Goal: Task Accomplishment & Management: Complete application form

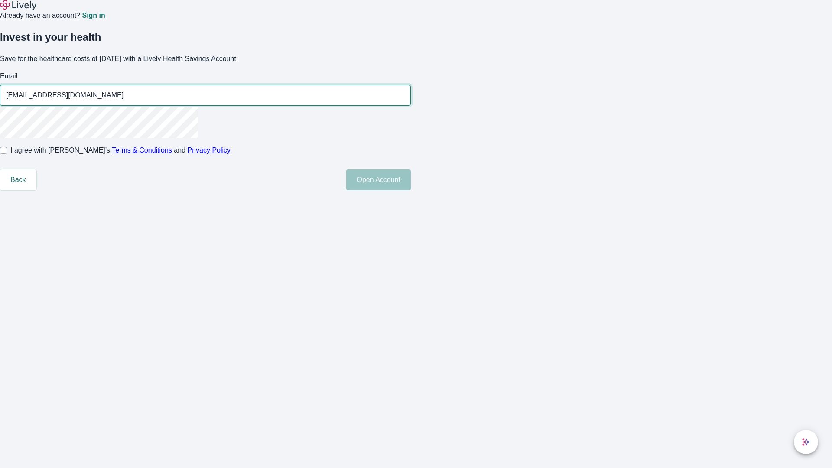
type input "[EMAIL_ADDRESS][DOMAIN_NAME]"
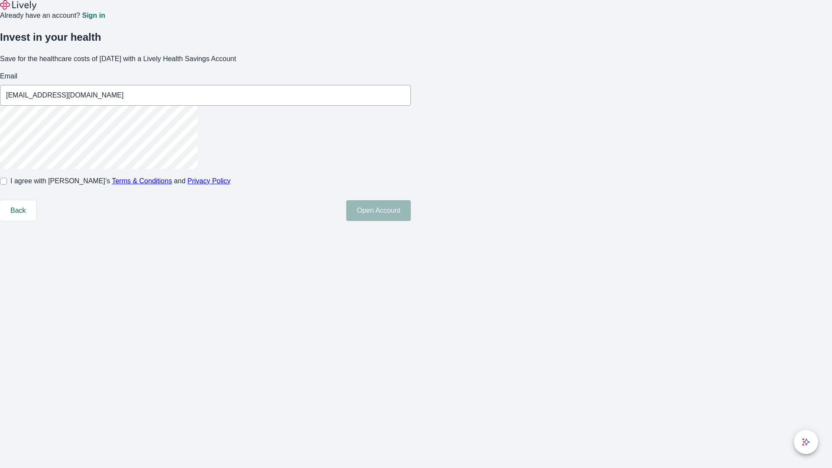
click at [7, 185] on input "I agree with Lively’s Terms & Conditions and Privacy Policy" at bounding box center [3, 181] width 7 height 7
checkbox input "true"
click at [411, 221] on button "Open Account" at bounding box center [378, 210] width 65 height 21
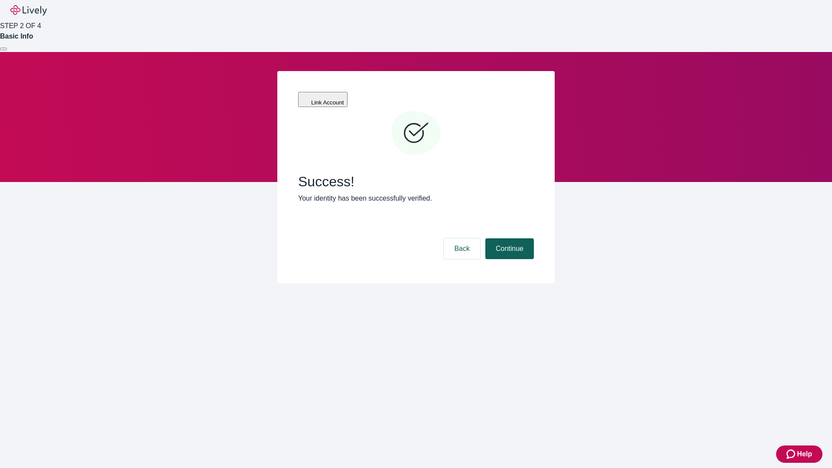
click at [508, 238] on button "Continue" at bounding box center [509, 248] width 49 height 21
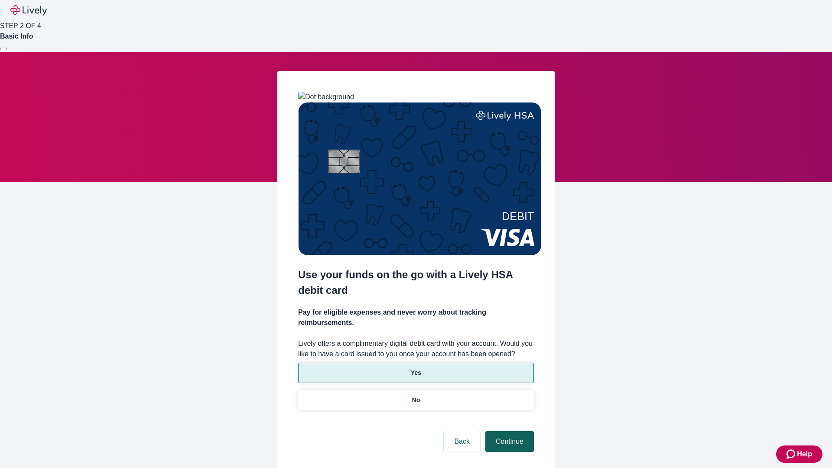
click at [415, 368] on p "Yes" at bounding box center [416, 372] width 10 height 9
click at [508, 431] on button "Continue" at bounding box center [509, 441] width 49 height 21
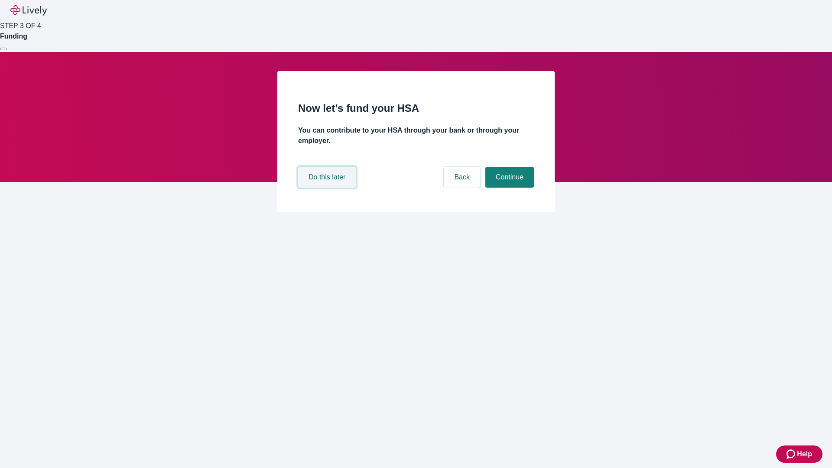
click at [328, 188] on button "Do this later" at bounding box center [327, 177] width 58 height 21
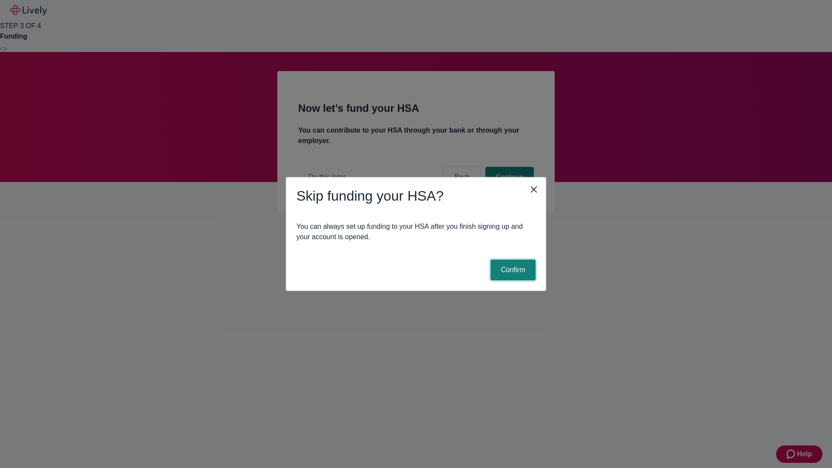
click at [512, 270] on button "Confirm" at bounding box center [512, 269] width 45 height 21
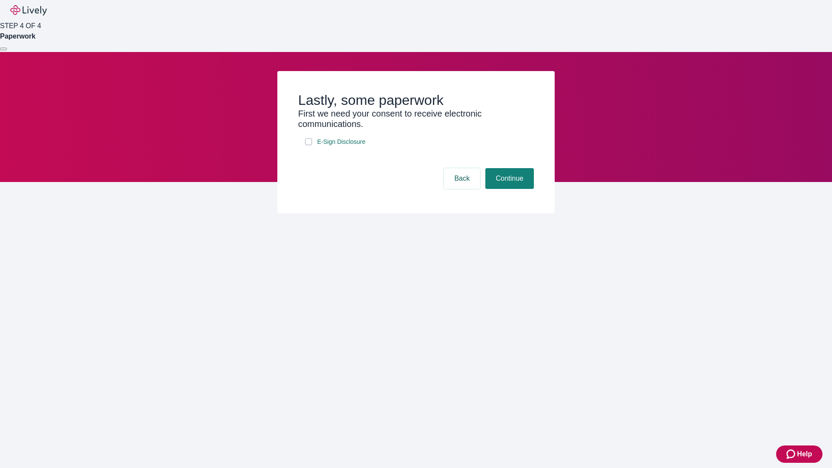
click at [308, 145] on input "E-Sign Disclosure" at bounding box center [308, 141] width 7 height 7
checkbox input "true"
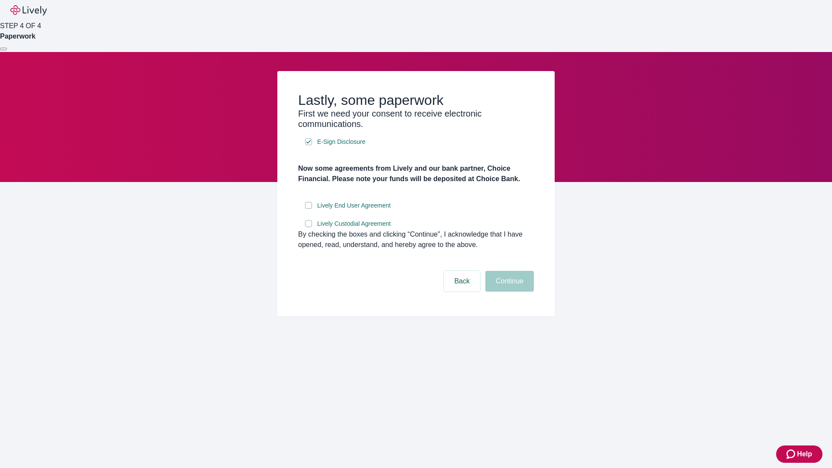
click at [308, 209] on input "Lively End User Agreement" at bounding box center [308, 205] width 7 height 7
checkbox input "true"
click at [308, 227] on input "Lively Custodial Agreement" at bounding box center [308, 223] width 7 height 7
checkbox input "true"
click at [508, 292] on button "Continue" at bounding box center [509, 281] width 49 height 21
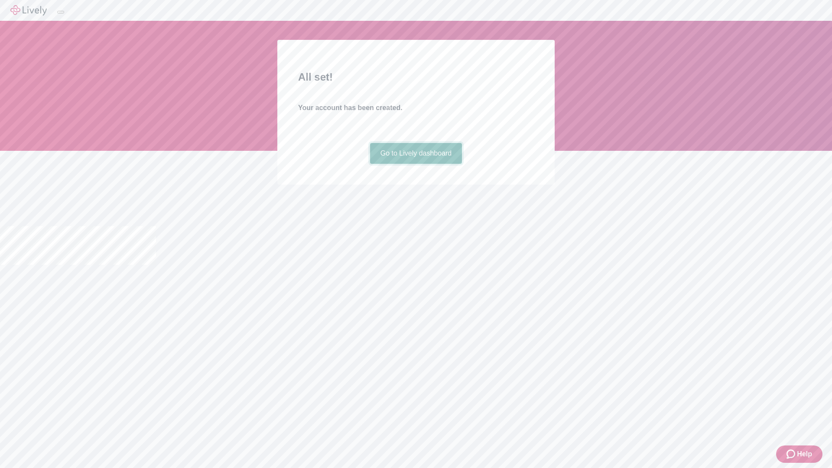
click at [415, 164] on link "Go to Lively dashboard" at bounding box center [416, 153] width 92 height 21
